Goal: Communication & Community: Answer question/provide support

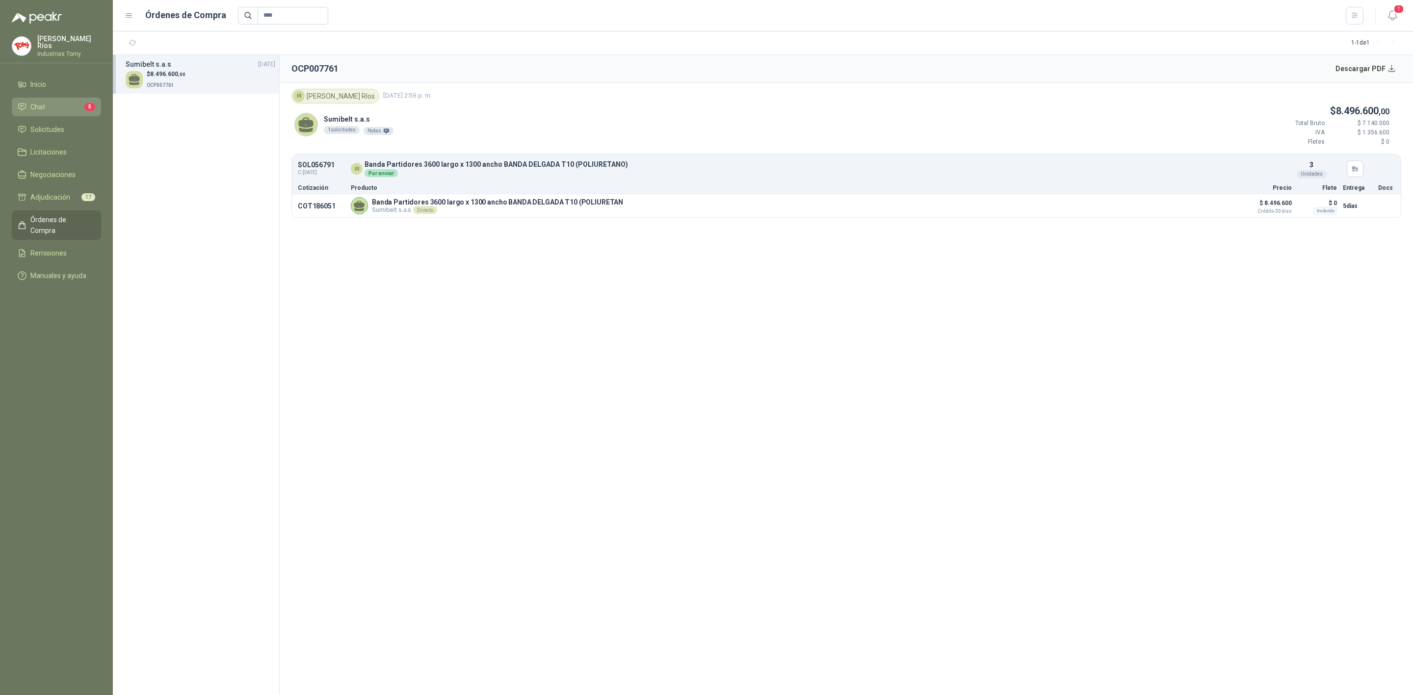
click at [50, 105] on li "Chat 5" at bounding box center [57, 107] width 78 height 11
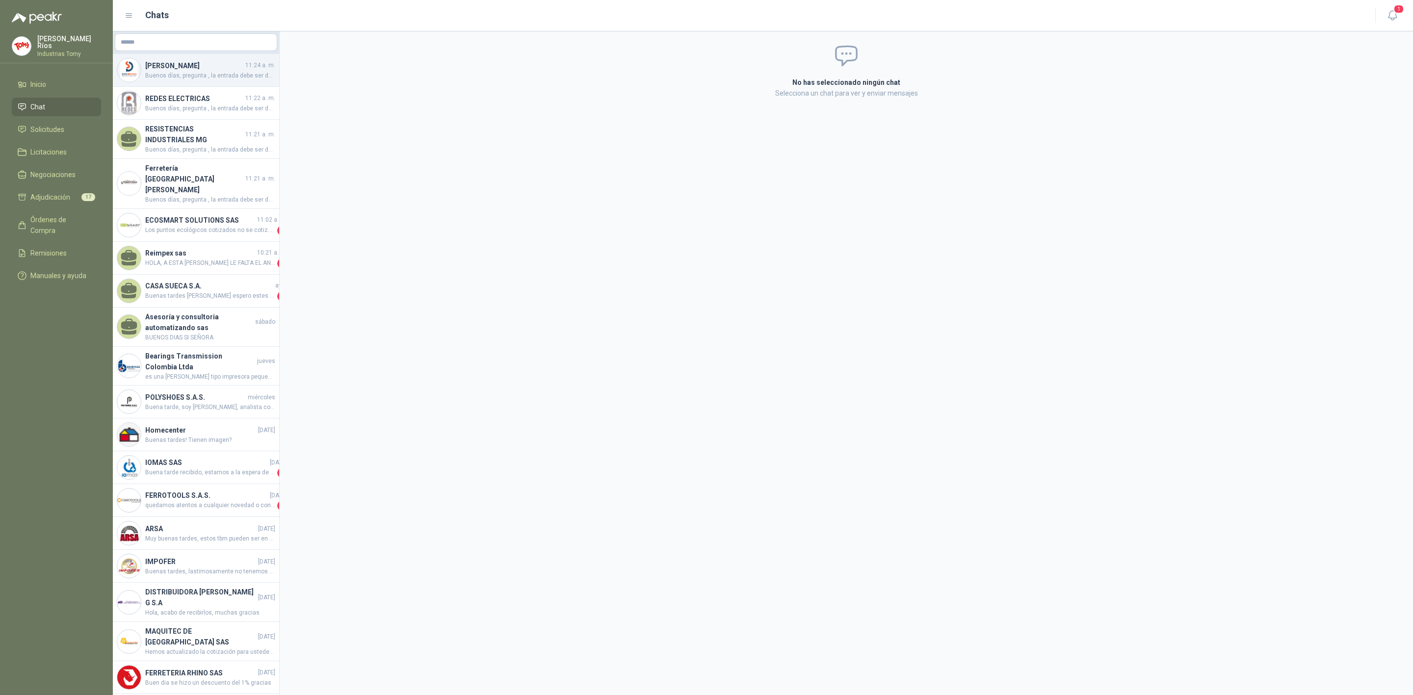
click at [195, 74] on span "Buenos días, pregunta , la entrada debe ser de 3mm, el cotizado es así? Referen…" at bounding box center [210, 75] width 130 height 9
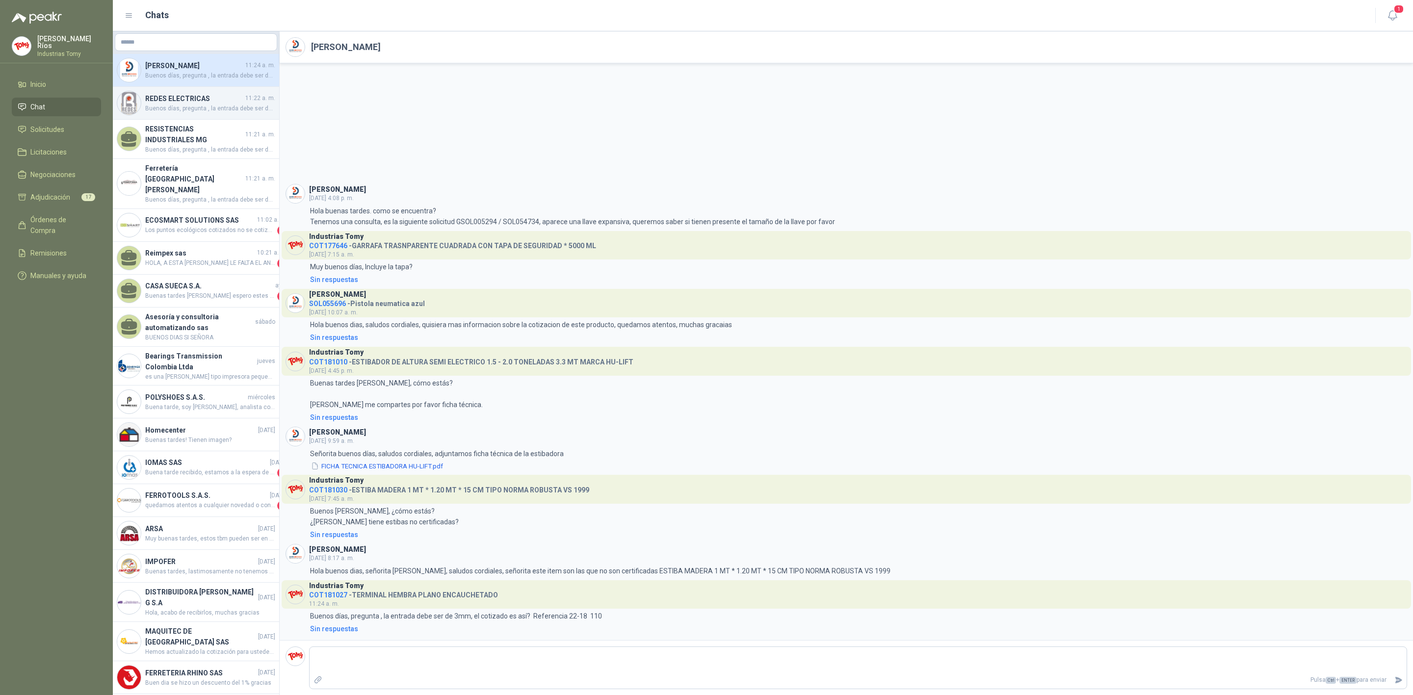
click at [184, 106] on span "Buenos días, pregunta , la entrada debe ser de 3mm, el cotizado es así? Referen…" at bounding box center [210, 108] width 130 height 9
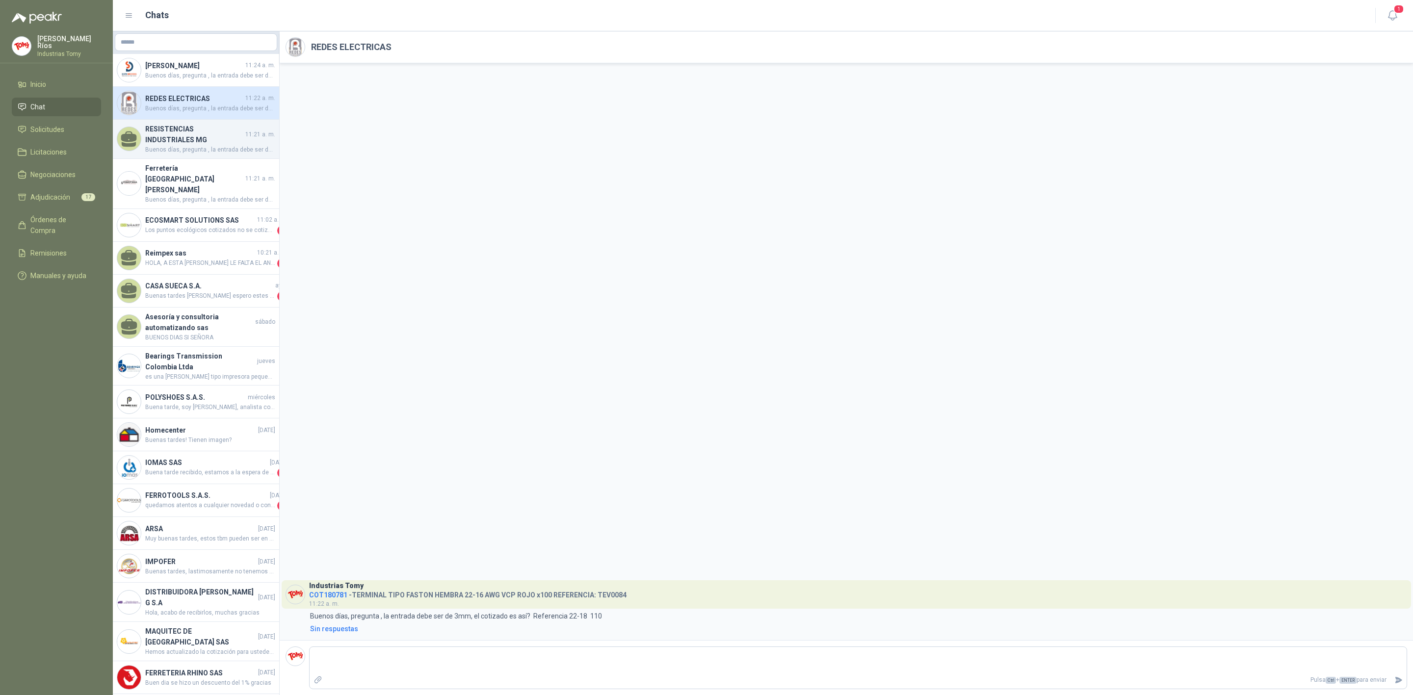
click at [176, 152] on span "Buenos días, pregunta , la entrada debe ser de 3mm, el cotizado es así? Referen…" at bounding box center [210, 149] width 130 height 9
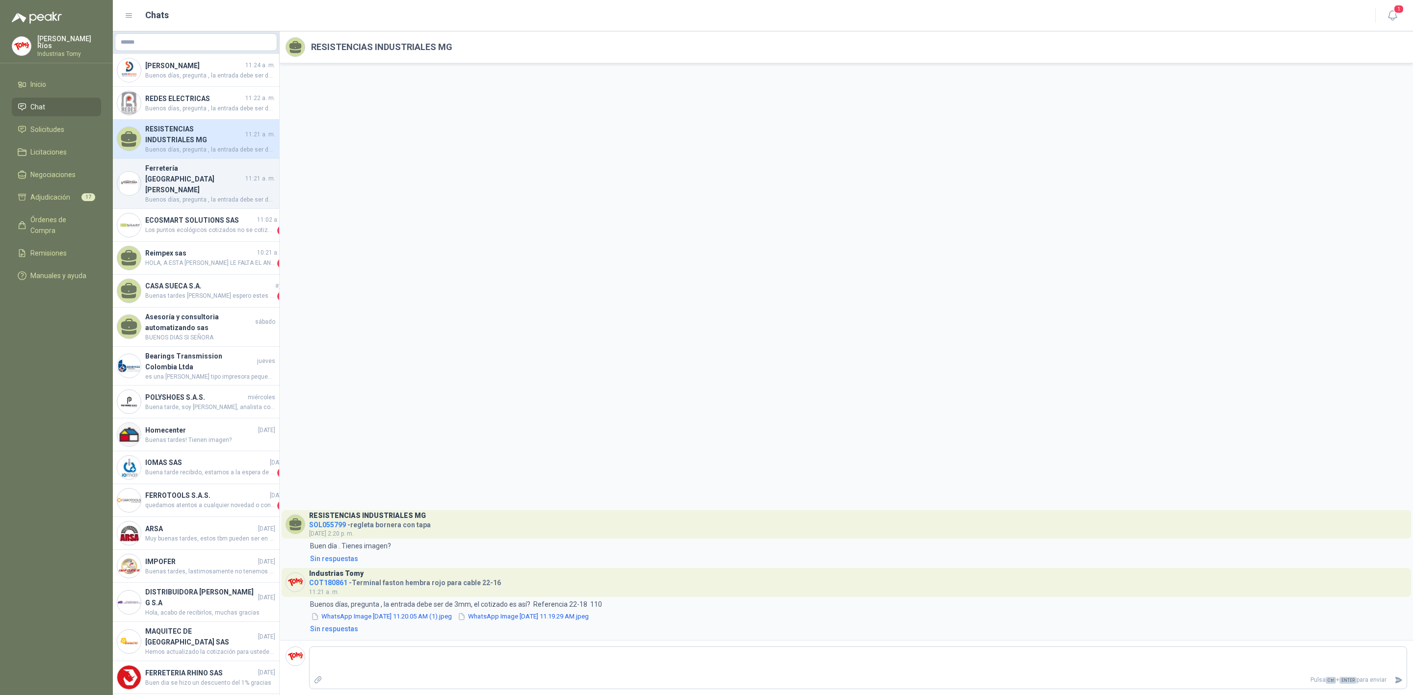
click at [185, 195] on span "Buenos días, pregunta , la entrada debe ser de 3mm, el cotizado es así? Referen…" at bounding box center [210, 199] width 130 height 9
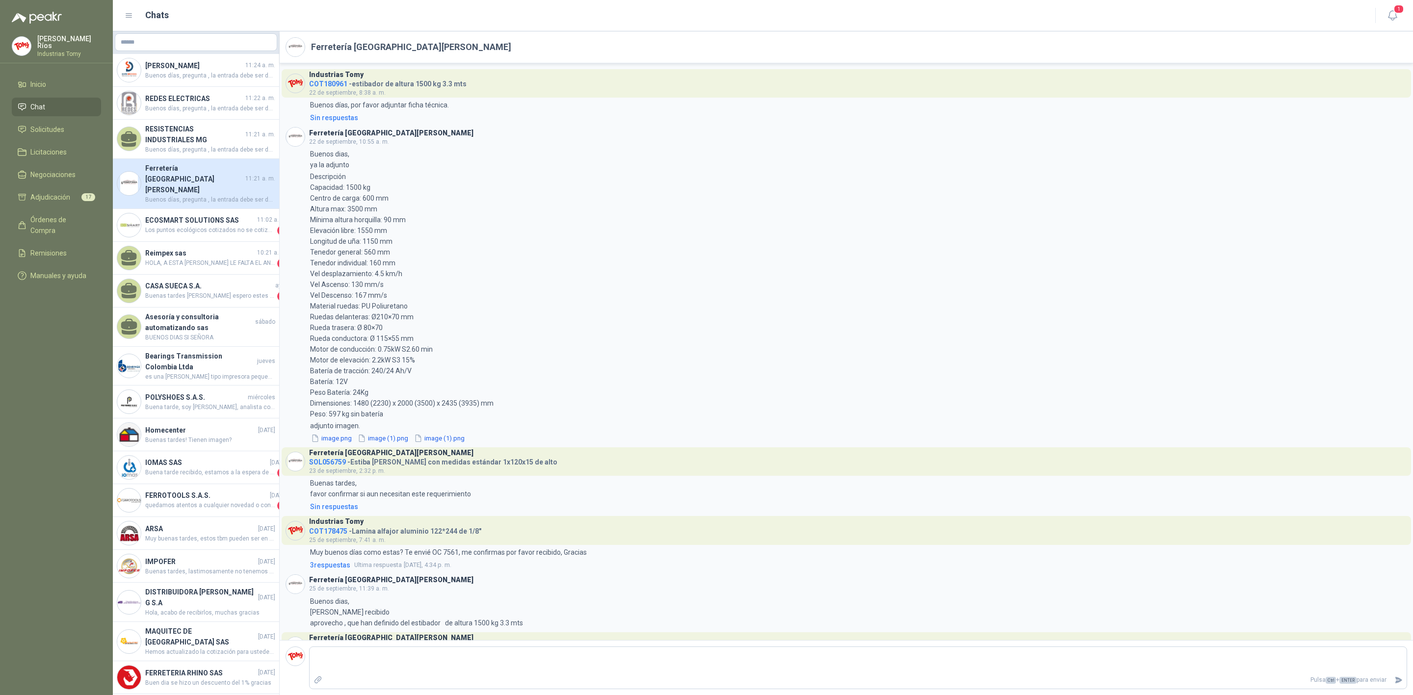
scroll to position [321, 0]
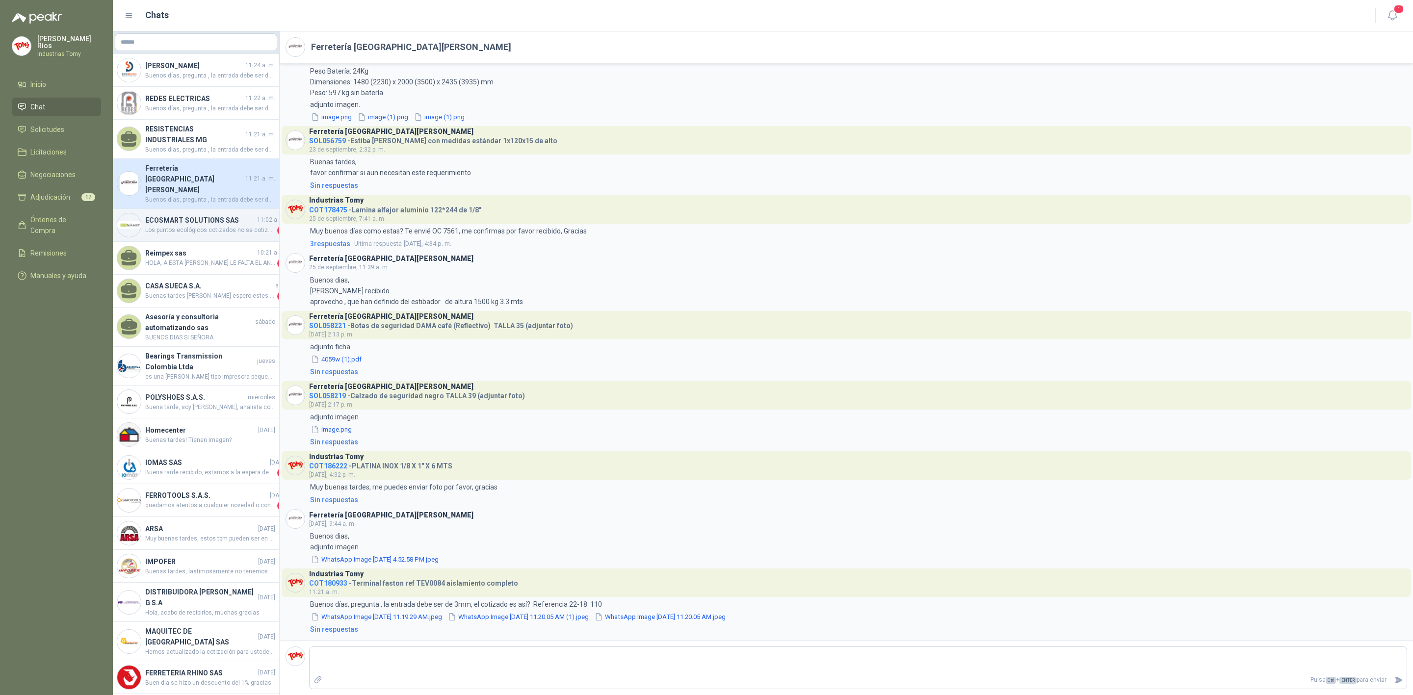
click at [207, 226] on span "Los puntos ecológicos cotizados no se cotizaron con tapa, sin embargo podemos h…" at bounding box center [210, 231] width 130 height 10
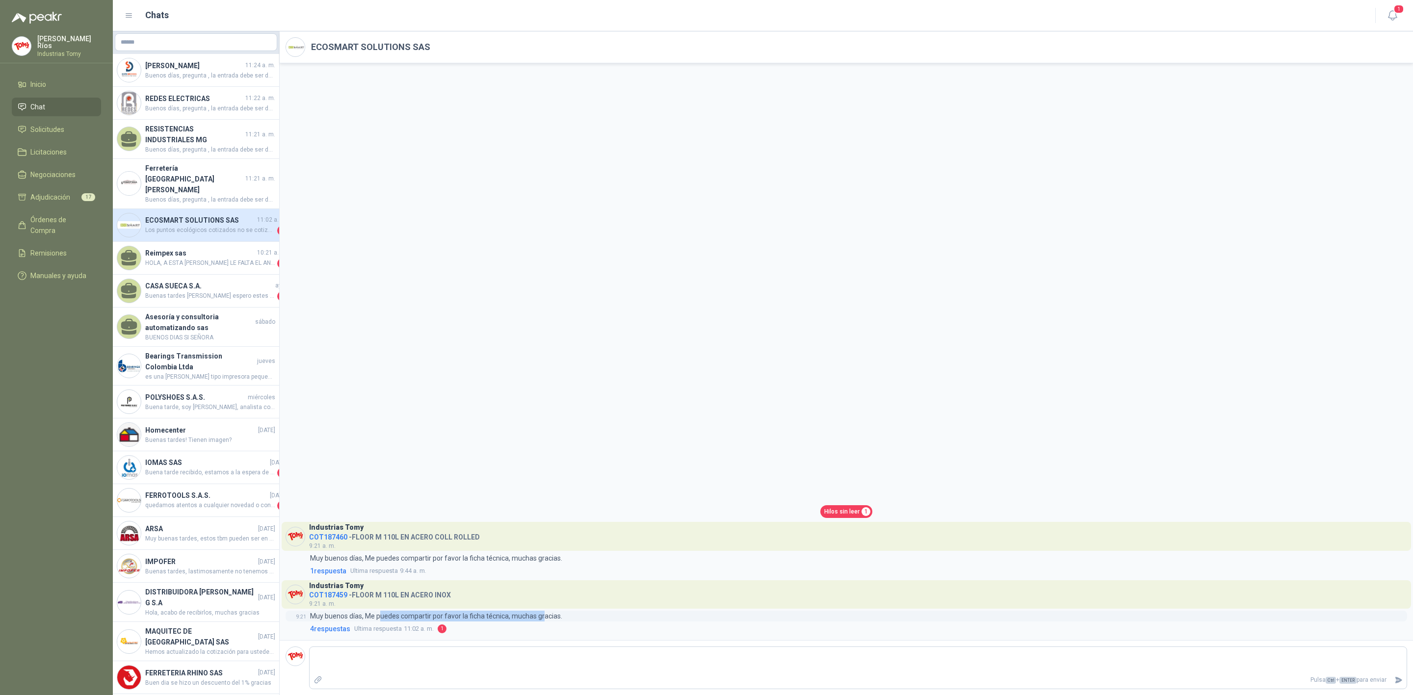
drag, startPoint x: 533, startPoint y: 617, endPoint x: 366, endPoint y: 612, distance: 167.4
click at [366, 612] on p "Muy buenos días, Me puedes compartir por favor la ficha técnica, muchas gracias." at bounding box center [436, 616] width 252 height 11
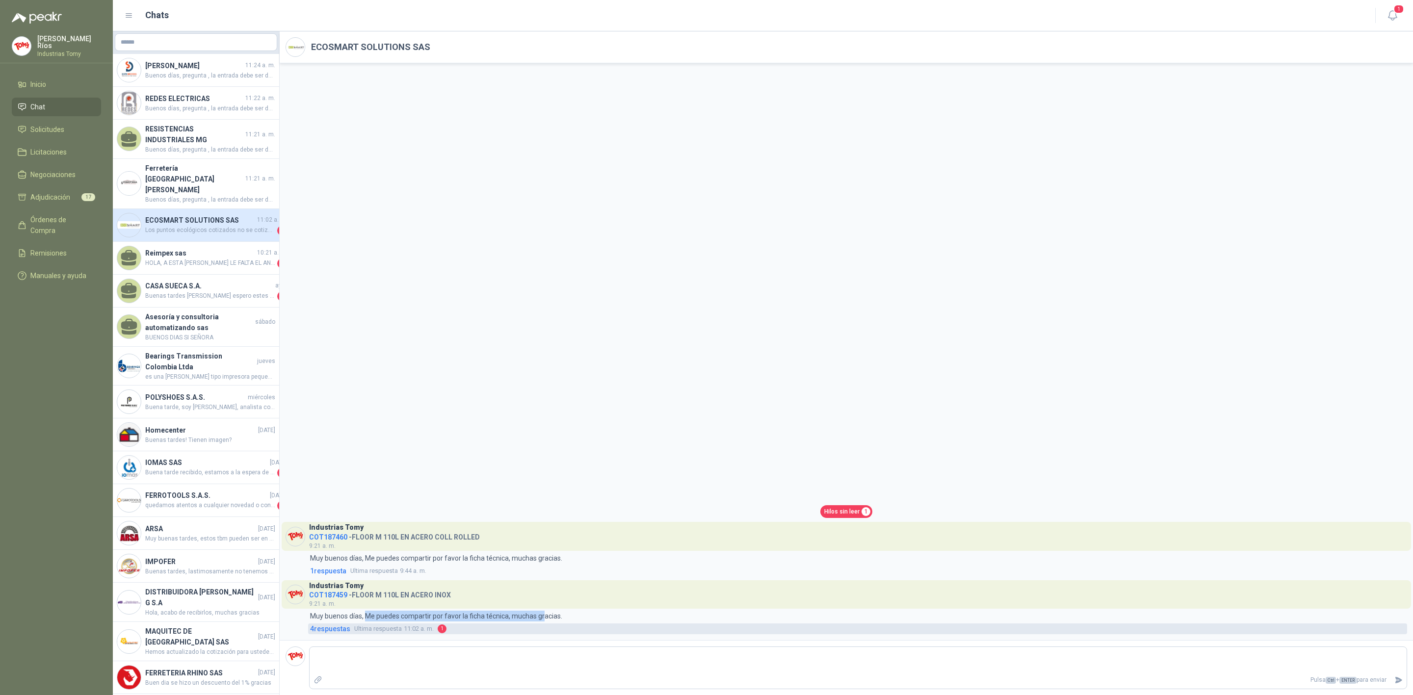
click at [327, 633] on span "4 respuesta s" at bounding box center [330, 629] width 40 height 11
